Goal: Task Accomplishment & Management: Complete application form

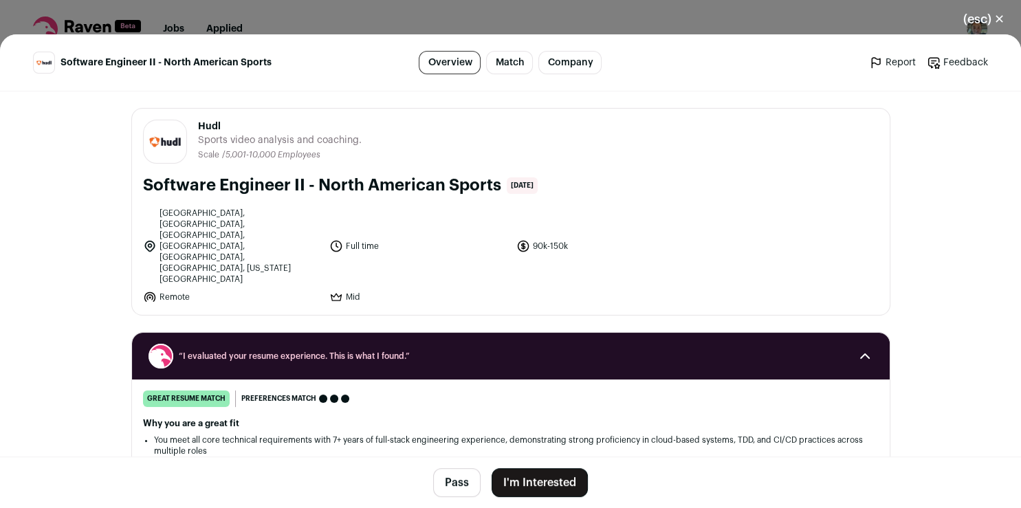
click at [511, 479] on button "I'm Interested" at bounding box center [540, 482] width 96 height 29
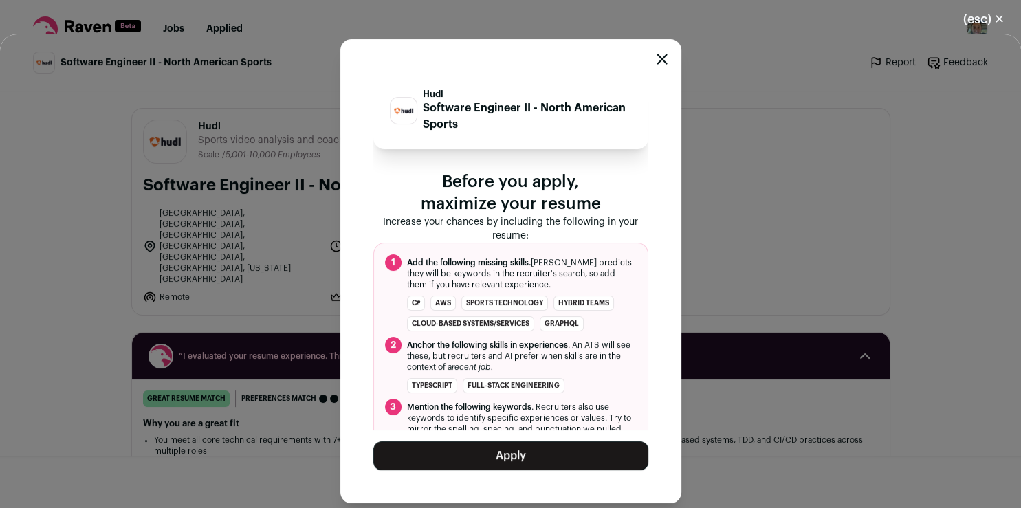
click at [543, 461] on button "Apply" at bounding box center [511, 456] width 275 height 29
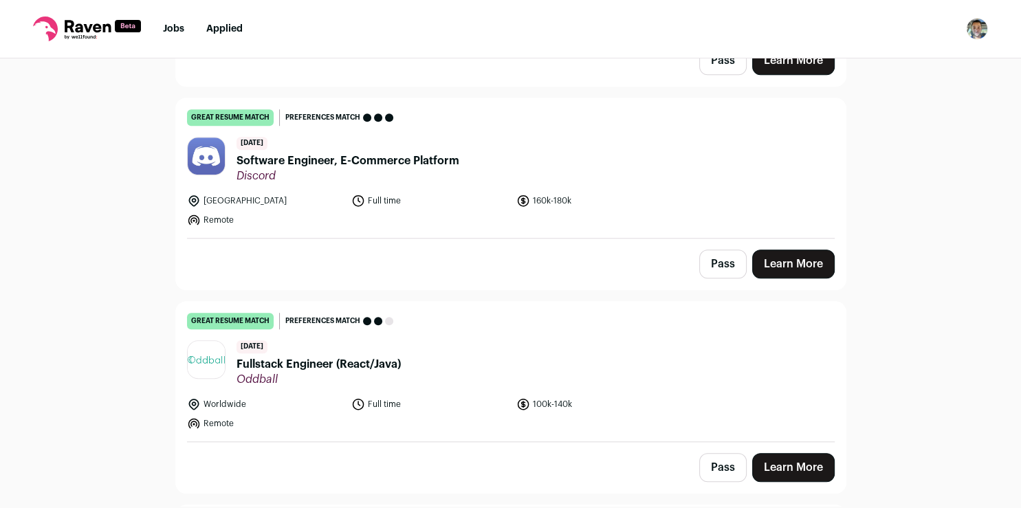
scroll to position [973, 0]
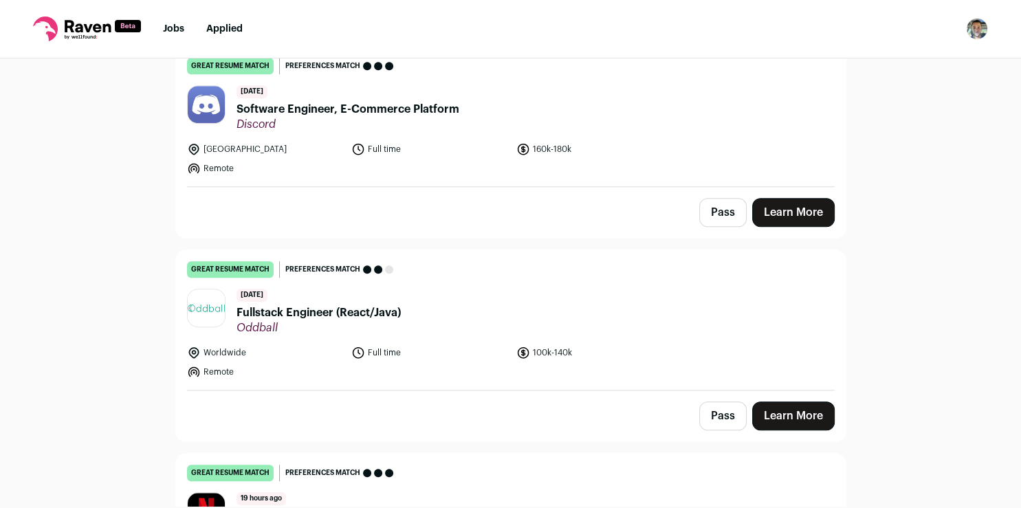
click at [793, 403] on link "Learn More" at bounding box center [794, 416] width 83 height 29
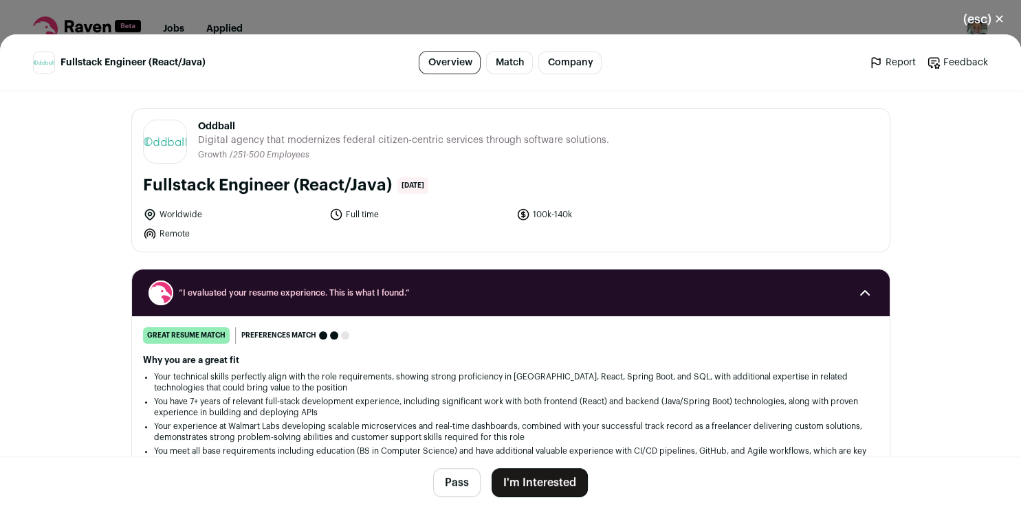
click at [515, 484] on button "I'm Interested" at bounding box center [540, 482] width 96 height 29
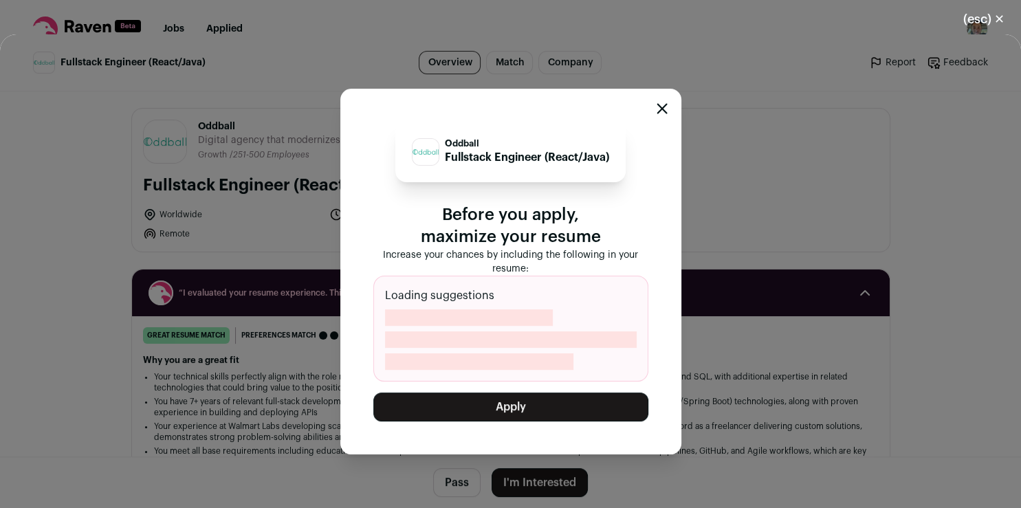
click at [442, 400] on button "Apply" at bounding box center [511, 407] width 275 height 29
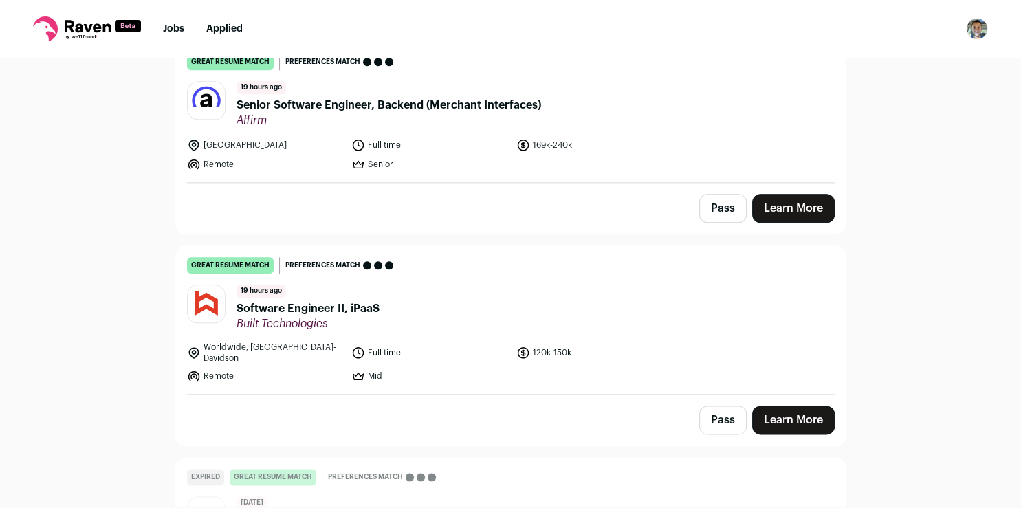
scroll to position [1711, 0]
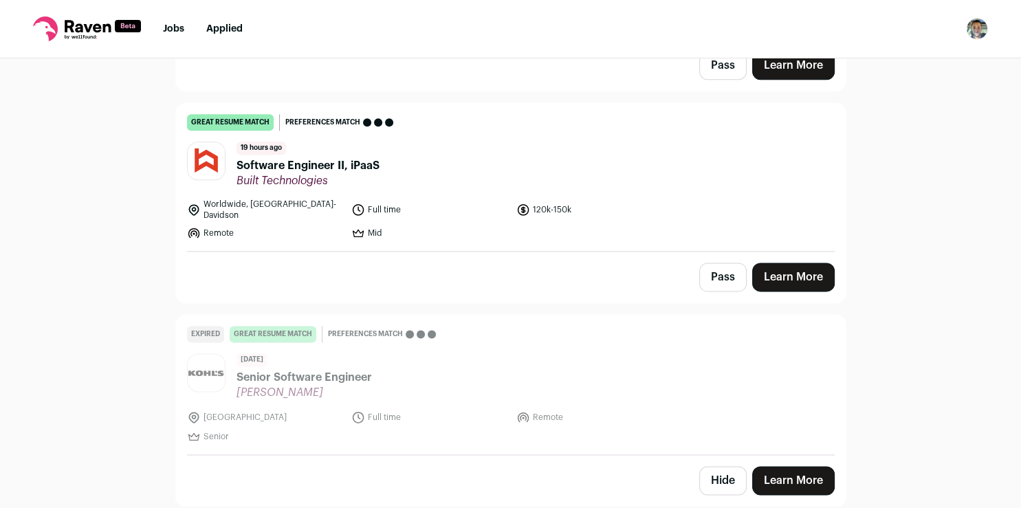
click at [797, 263] on link "Learn More" at bounding box center [794, 277] width 83 height 29
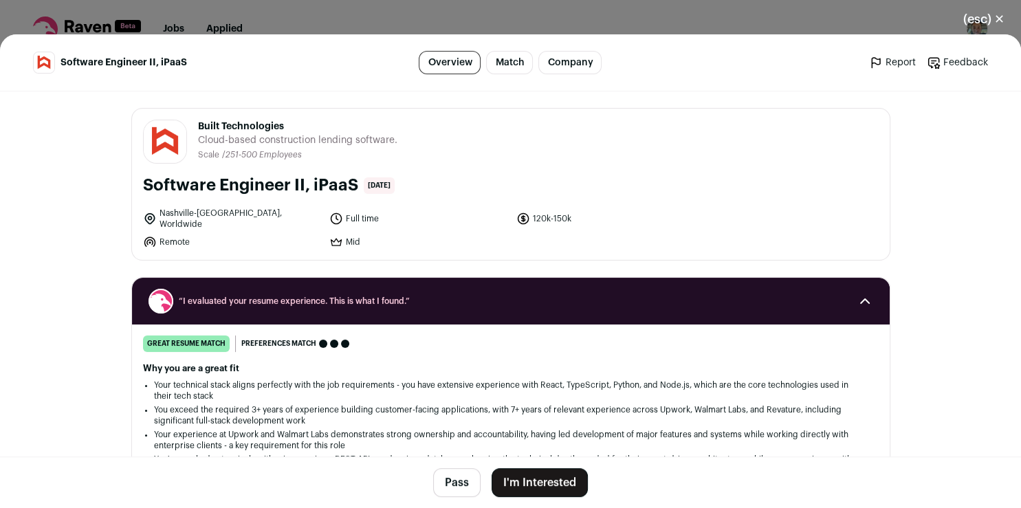
click at [541, 488] on button "I'm Interested" at bounding box center [540, 482] width 96 height 29
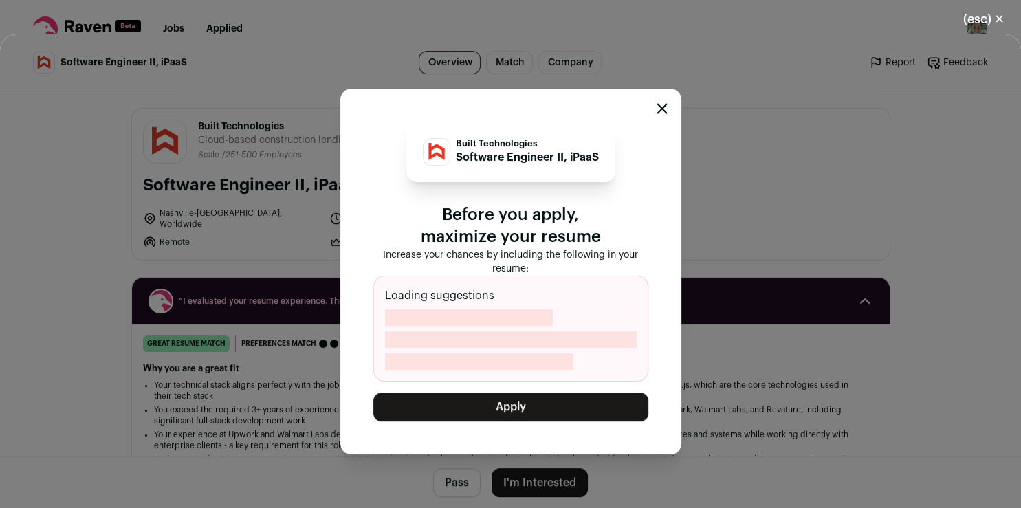
click at [541, 488] on div "Built Technologies Software Engineer II, iPaaS Before you apply, maximize your …" at bounding box center [510, 271] width 1021 height 474
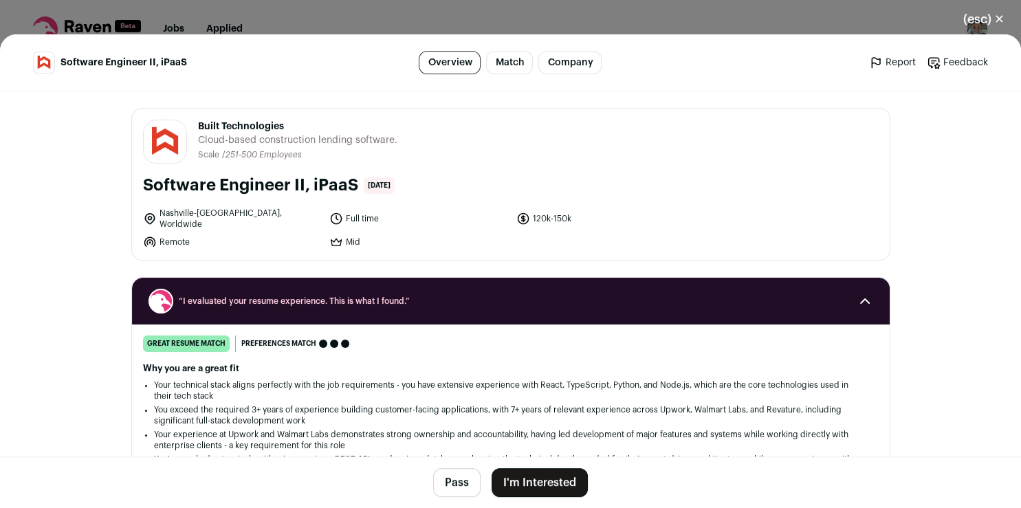
click at [541, 488] on button "I'm Interested" at bounding box center [540, 482] width 96 height 29
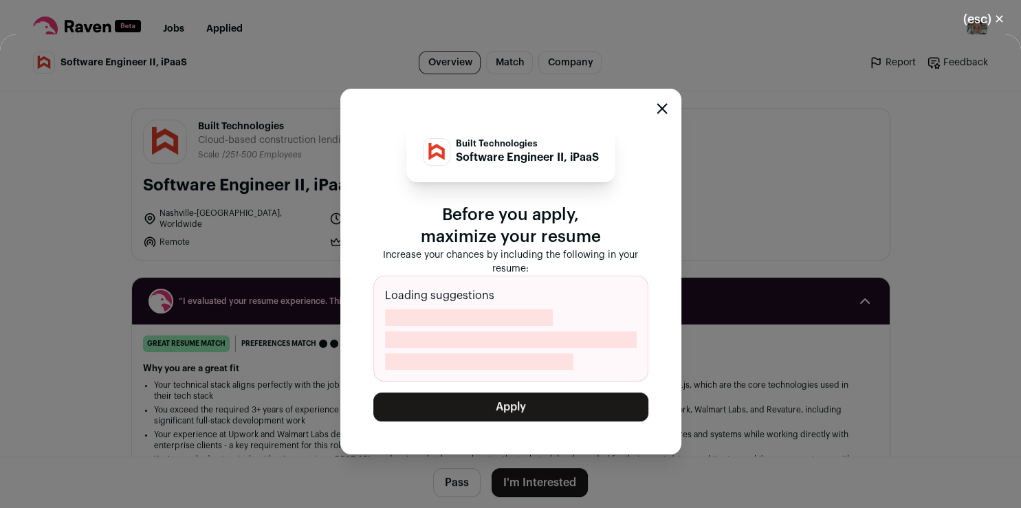
click at [521, 408] on button "Apply" at bounding box center [511, 407] width 275 height 29
